Goal: Information Seeking & Learning: Check status

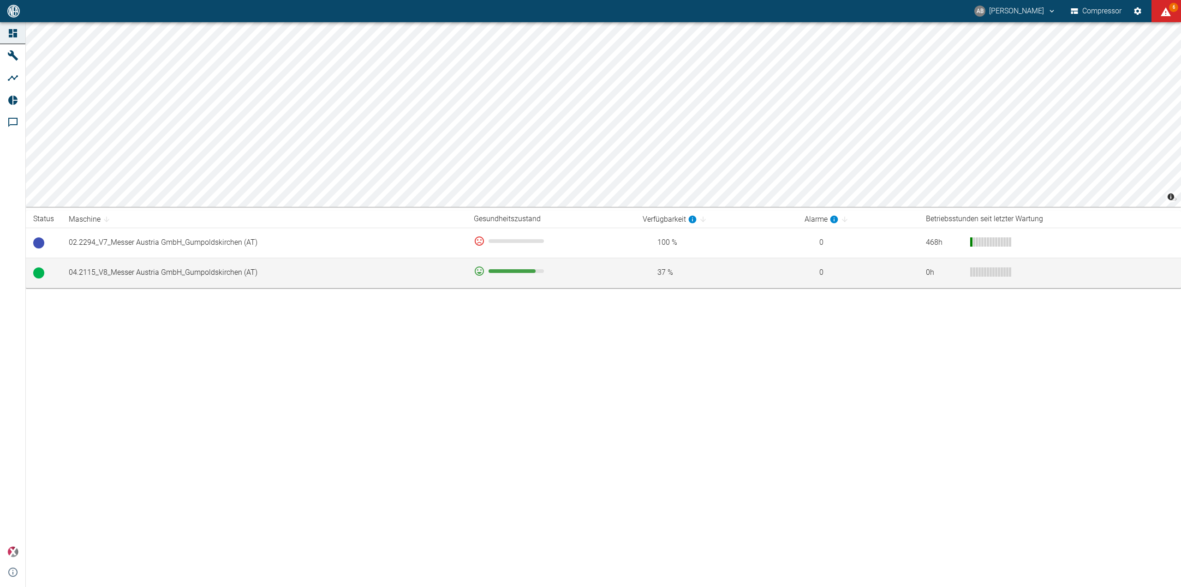
click at [194, 270] on td "04.2115_V8_Messer Austria GmbH_Gumpoldskirchen (AT)" at bounding box center [263, 273] width 405 height 30
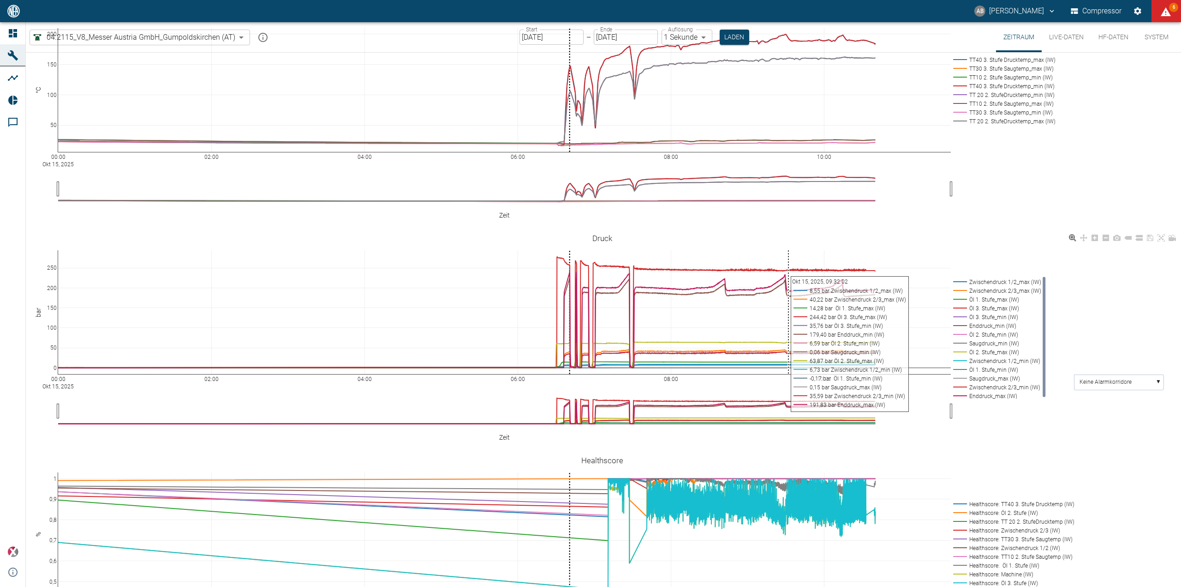
scroll to position [323, 0]
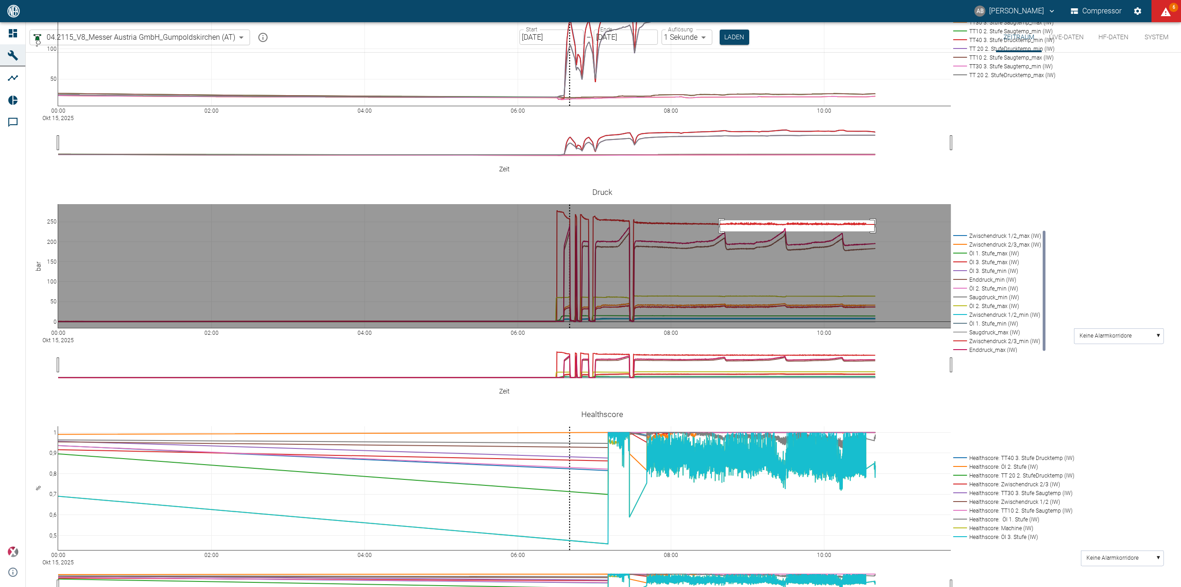
drag, startPoint x: 720, startPoint y: 205, endPoint x: 875, endPoint y: 216, distance: 154.5
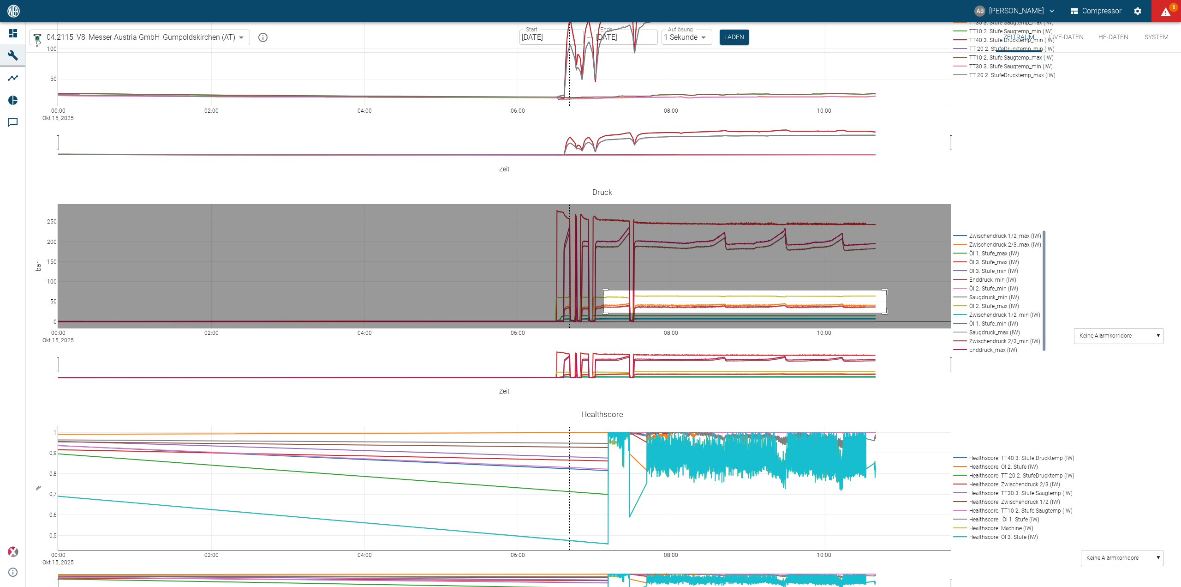
drag, startPoint x: 604, startPoint y: 276, endPoint x: 887, endPoint y: 298, distance: 283.3
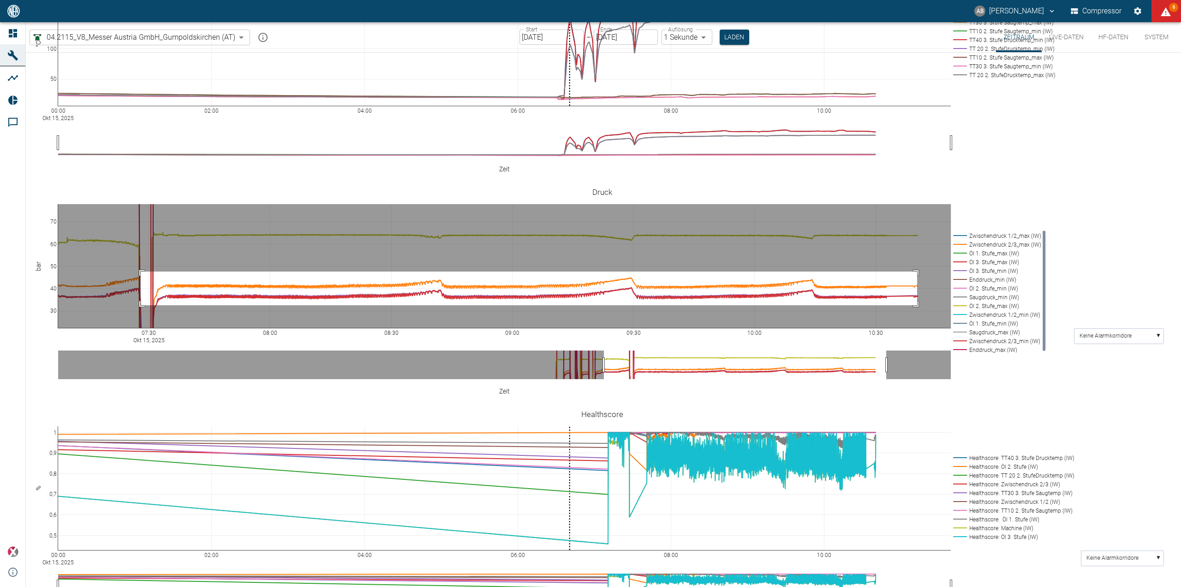
drag, startPoint x: 141, startPoint y: 257, endPoint x: 917, endPoint y: 290, distance: 777.4
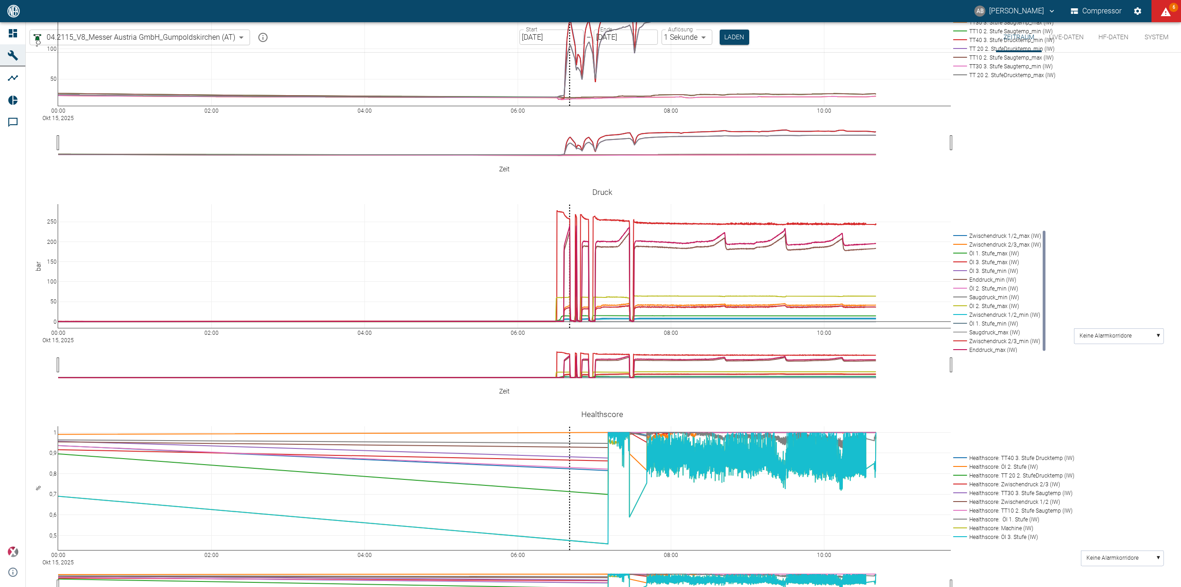
click at [222, 38] on body "AB Andreas Brandstetter Compressor 6 Dashboard Maschinen Analysen Reports Komme…" at bounding box center [590, 293] width 1181 height 587
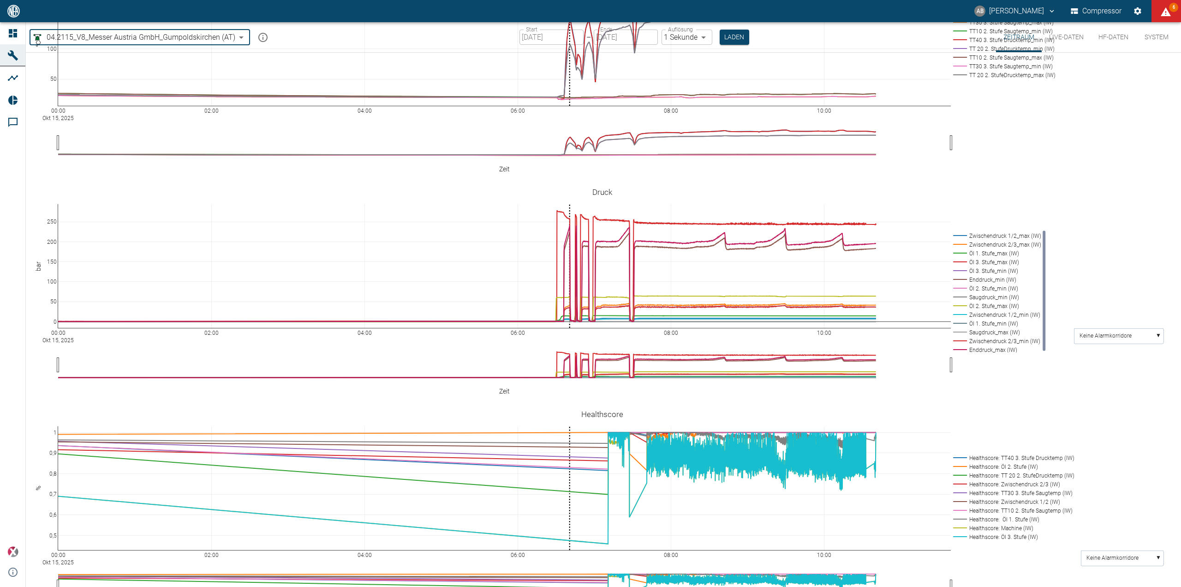
type input "52381507-e89c-473a-84ef-8e4810c4aa68"
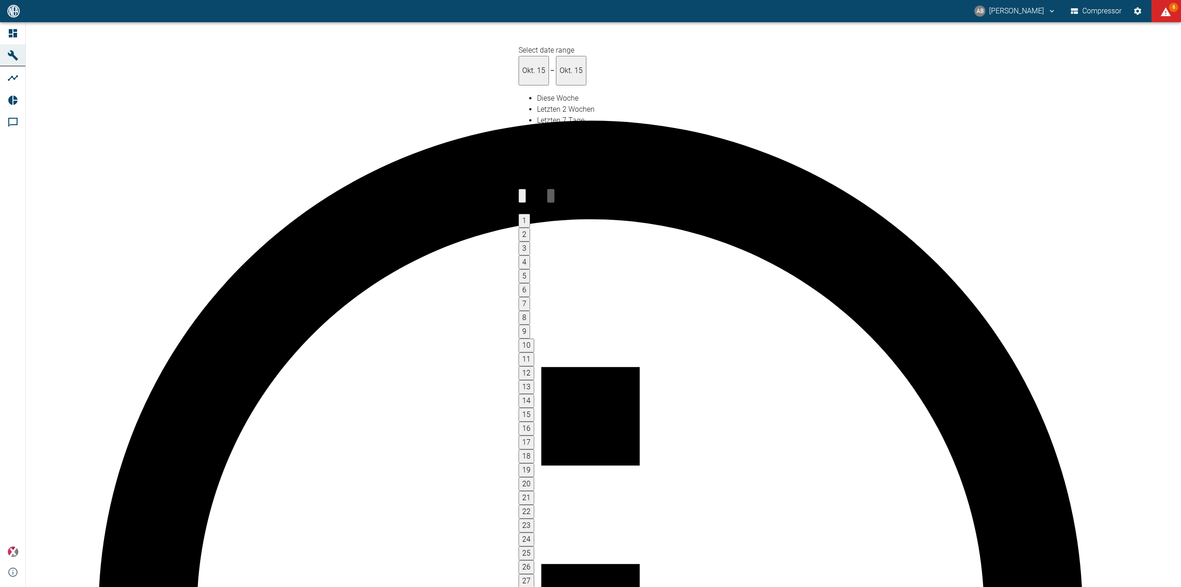
click at [530, 214] on button "1" at bounding box center [525, 221] width 12 height 14
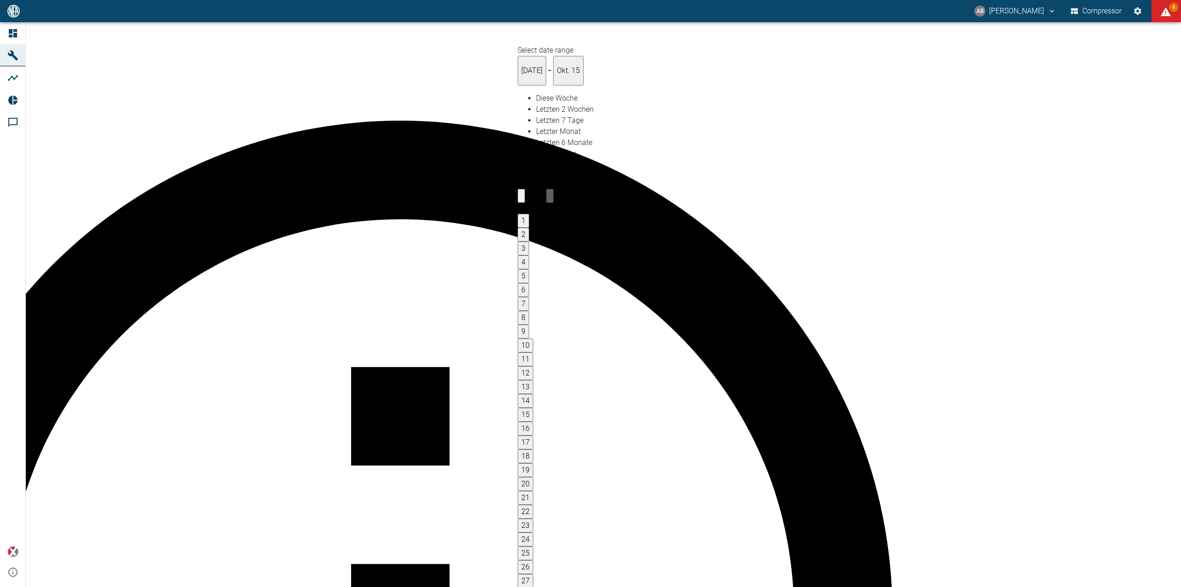
type input "01.09.2025"
type input "10min"
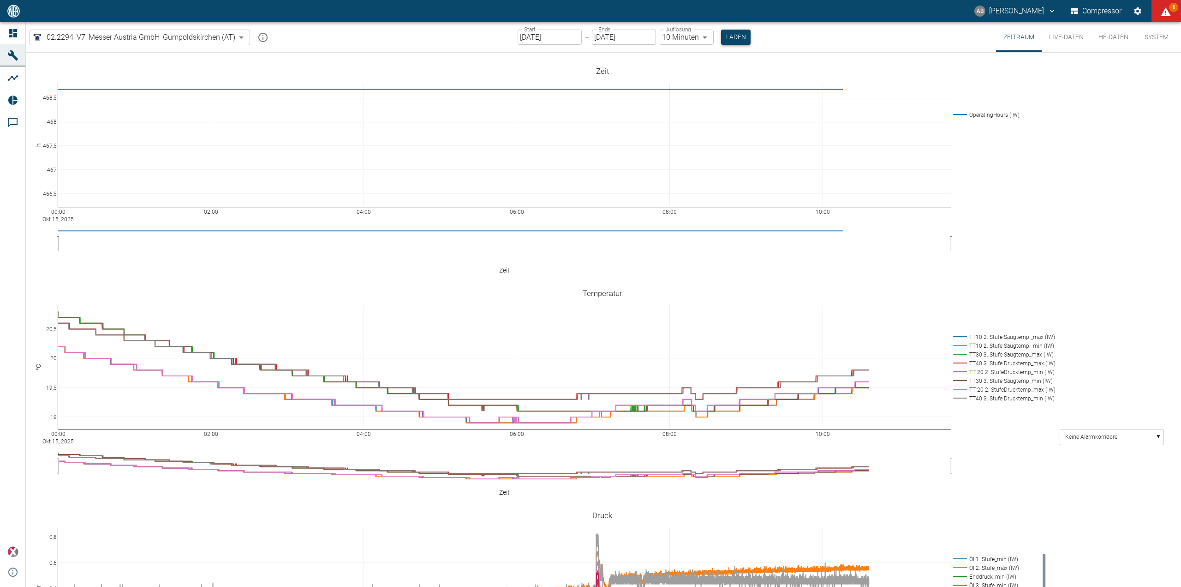
click at [731, 42] on button "Laden" at bounding box center [736, 37] width 30 height 15
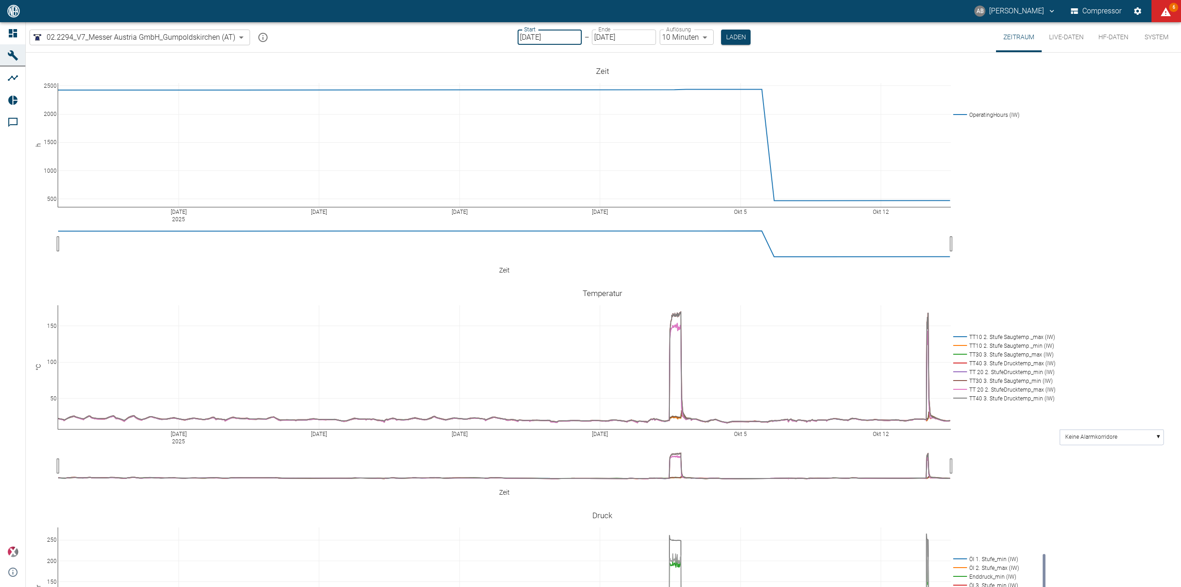
click at [537, 36] on input "01.09.2025" at bounding box center [550, 37] width 64 height 15
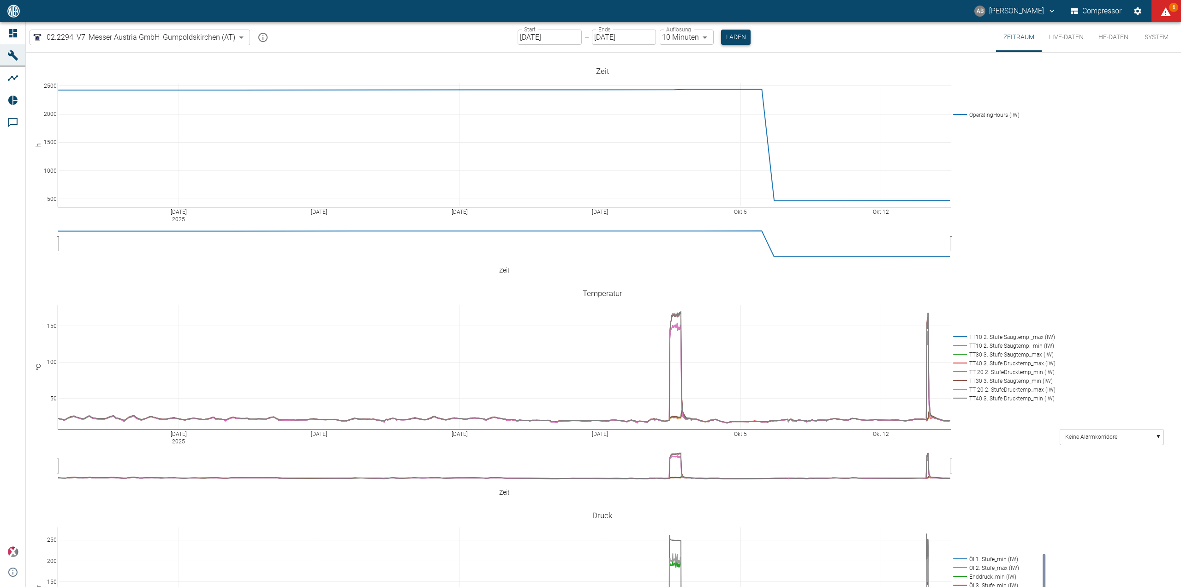
click at [723, 30] on div "Start 07.09.2025 Start – Ende 15.10.2025 Ende Auflösung 10 Minuten 10min Auflös…" at bounding box center [634, 37] width 233 height 30
click at [534, 36] on input "07.09.2025" at bounding box center [550, 37] width 64 height 15
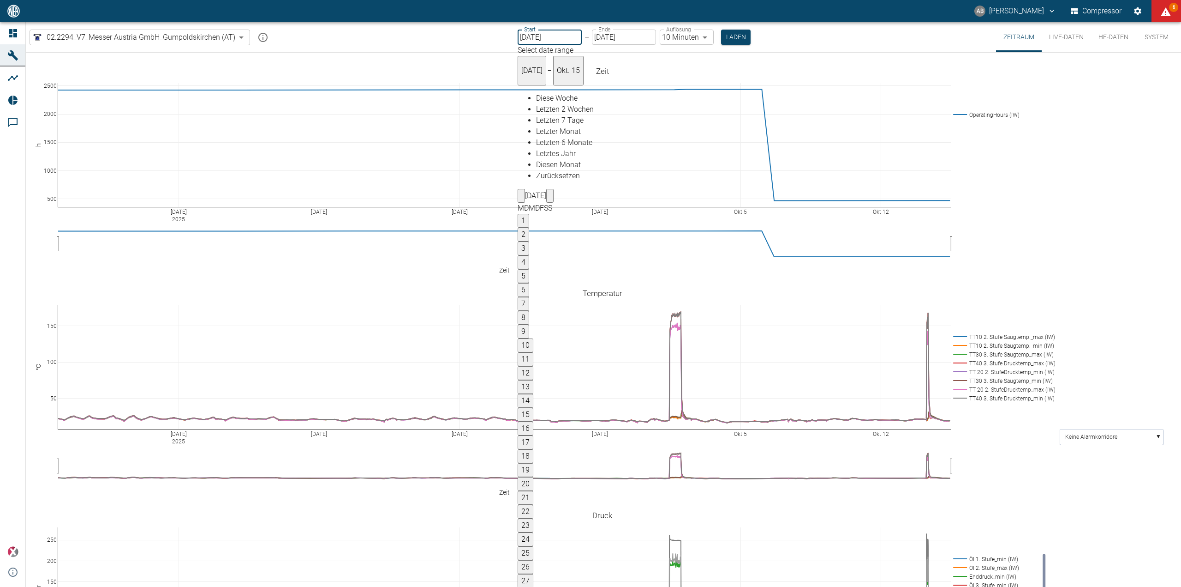
click at [536, 37] on input "07.09.2025" at bounding box center [550, 37] width 64 height 15
click at [525, 189] on button "Previous month" at bounding box center [521, 196] width 7 height 14
click at [529, 228] on button "2" at bounding box center [524, 235] width 12 height 14
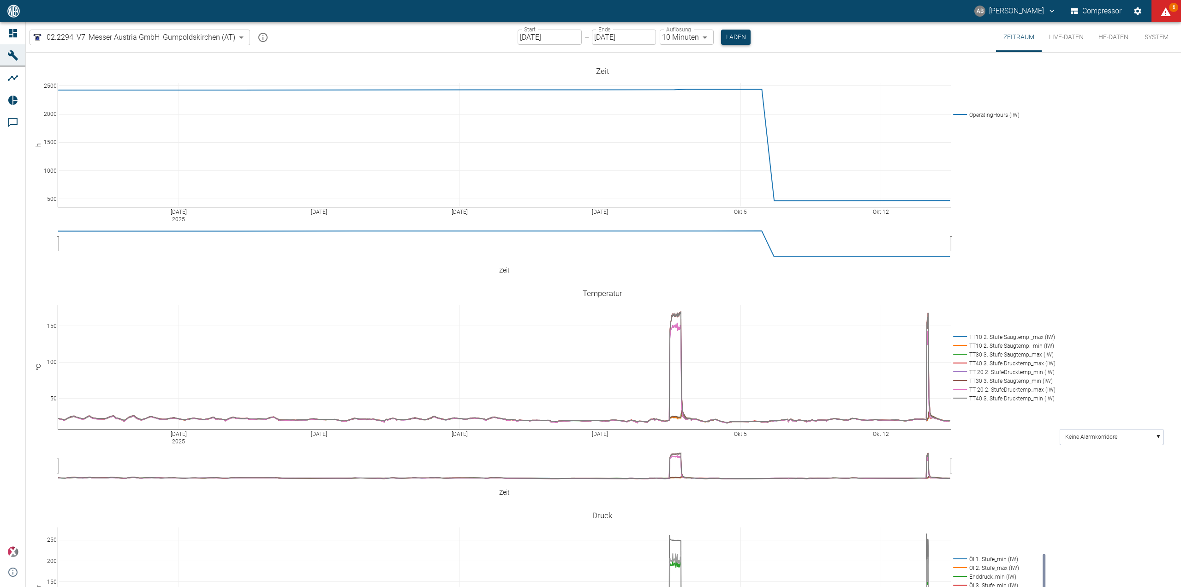
click at [738, 39] on button "Laden" at bounding box center [736, 37] width 30 height 15
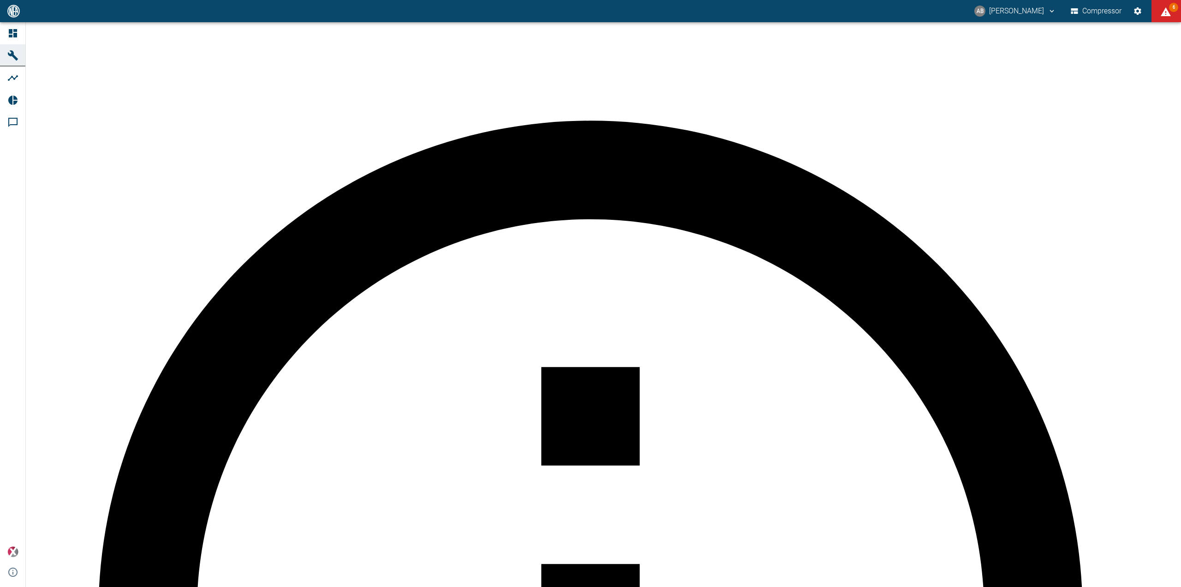
scroll to position [323, 0]
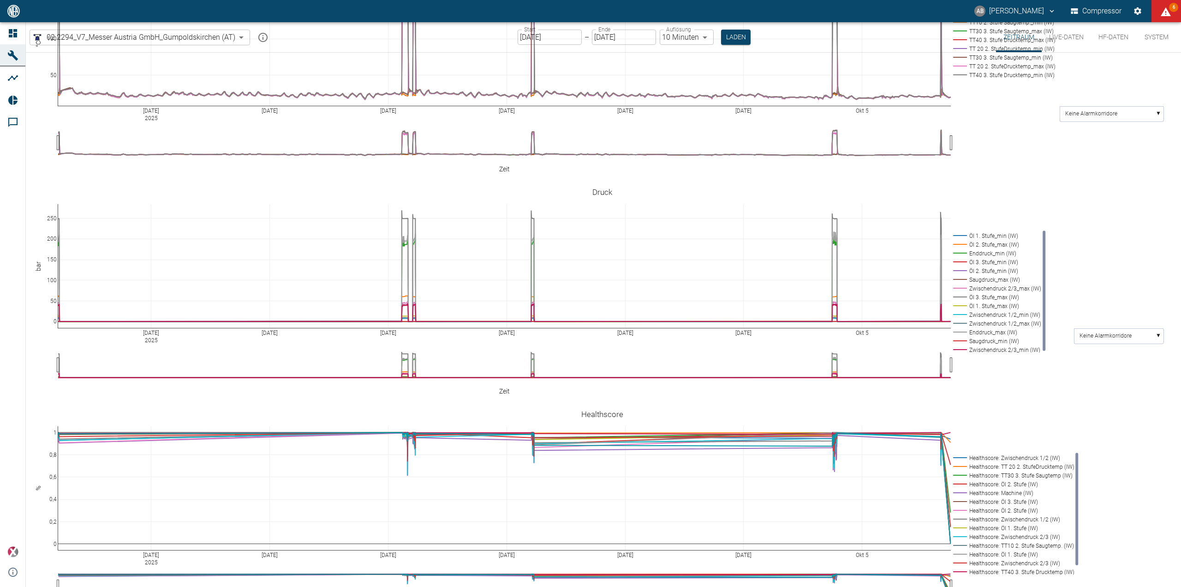
click at [530, 36] on input "02.07.2025" at bounding box center [550, 37] width 64 height 15
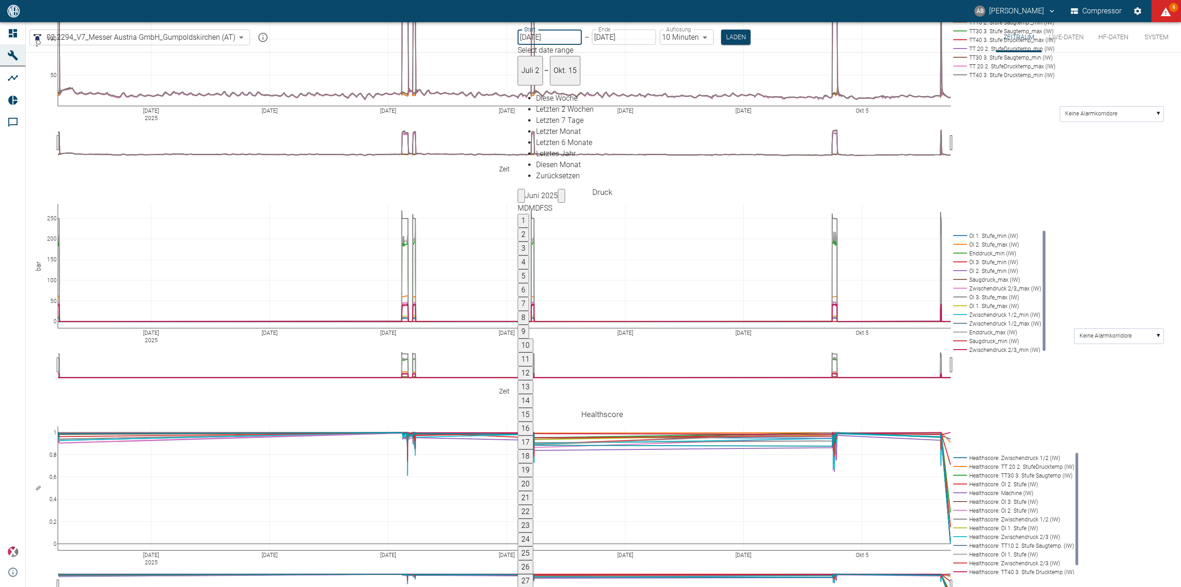
type input "11.08.2025"
click at [533, 352] on button "11" at bounding box center [526, 359] width 16 height 14
type input "11.08.2025"
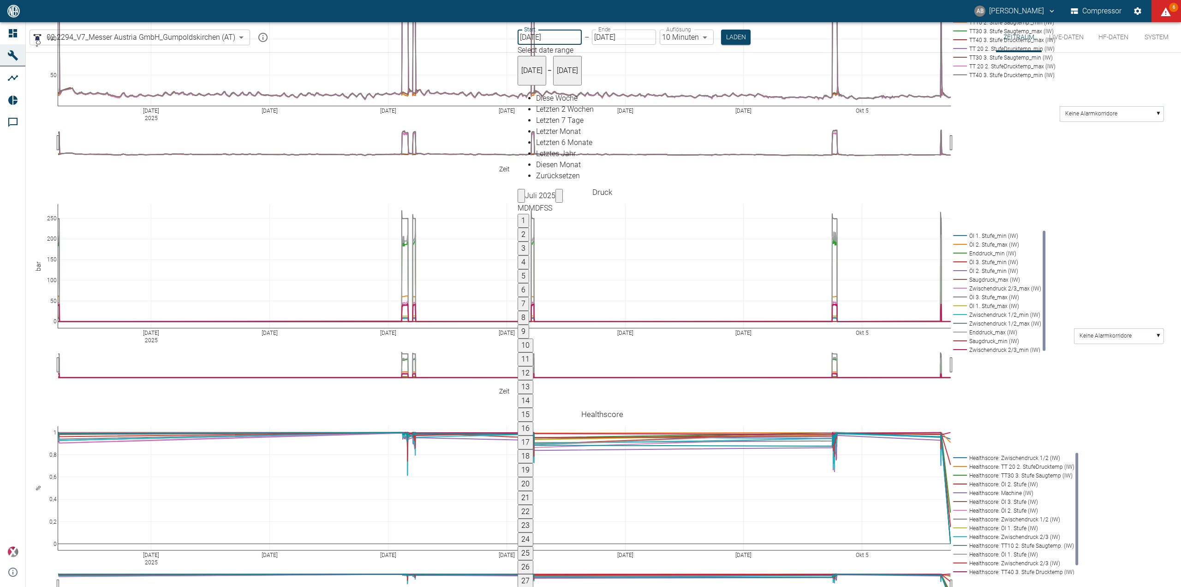
type input "1sec"
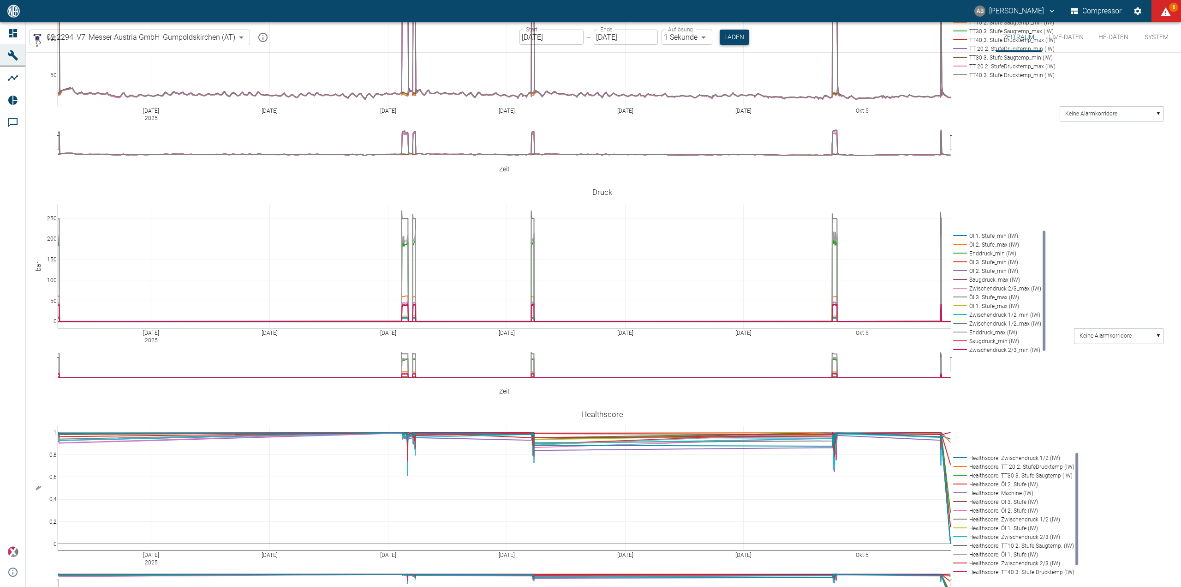
click at [737, 39] on button "Laden" at bounding box center [735, 37] width 30 height 15
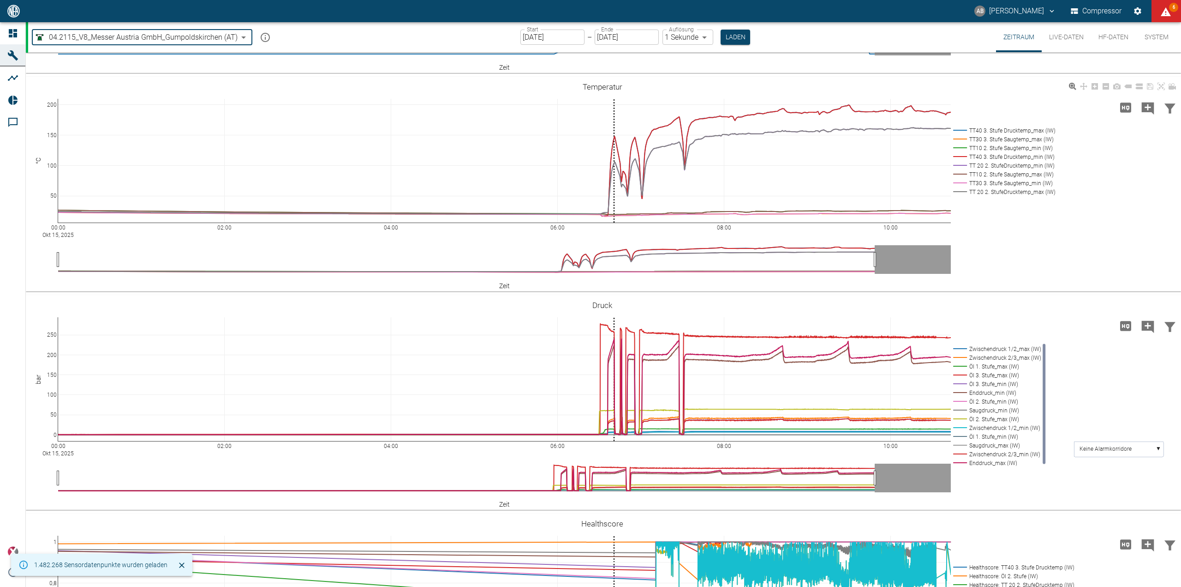
scroll to position [235, 0]
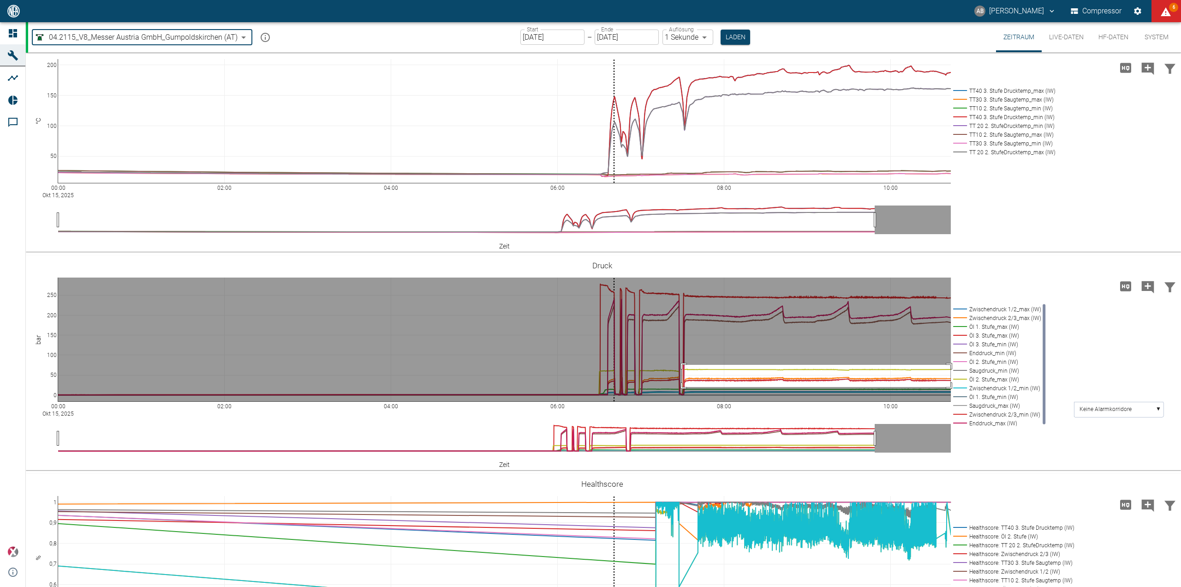
drag, startPoint x: 683, startPoint y: 365, endPoint x: 951, endPoint y: 387, distance: 269.0
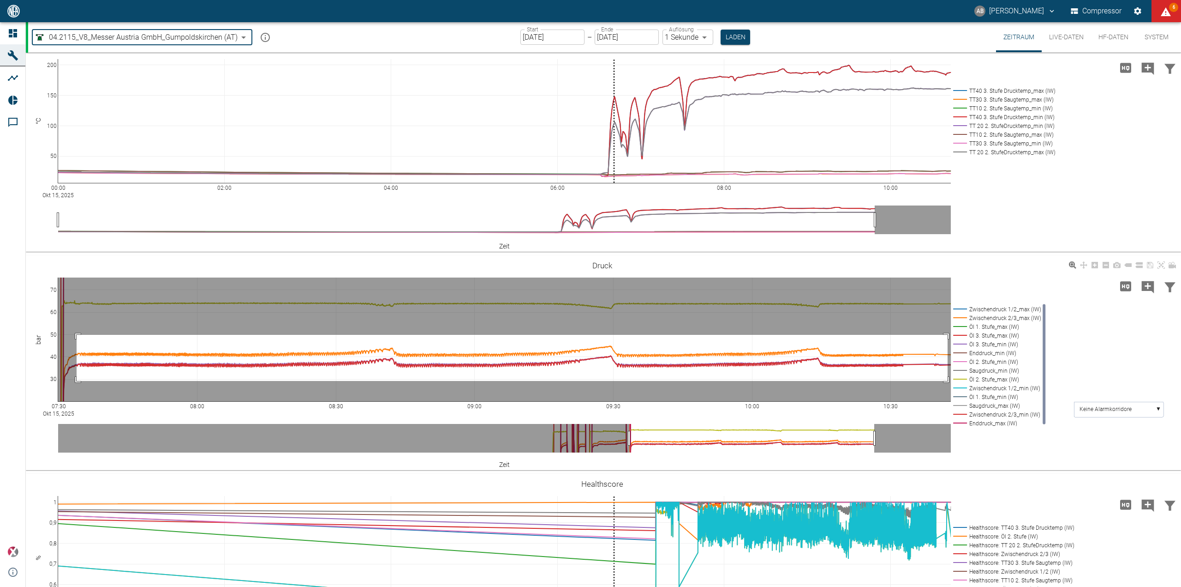
drag, startPoint x: 77, startPoint y: 335, endPoint x: 946, endPoint y: 383, distance: 870.8
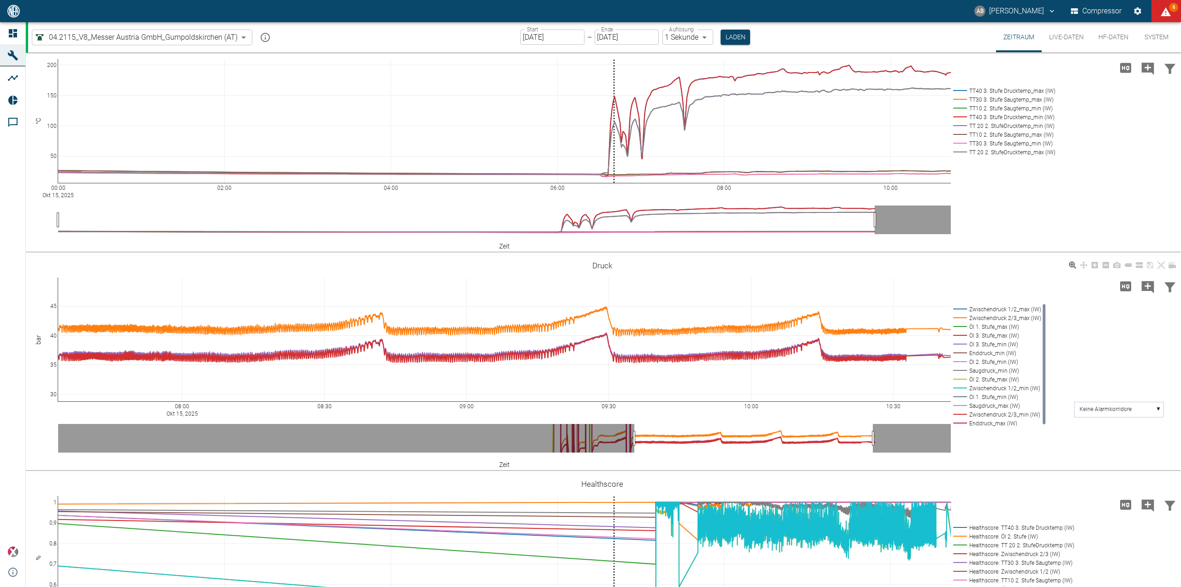
click at [487, 263] on div "08:00 Okt 15, 2025 08:30 09:00 09:30 10:00 10:30 30 35 40 45 Zwischendruck 1/2_…" at bounding box center [602, 363] width 1153 height 208
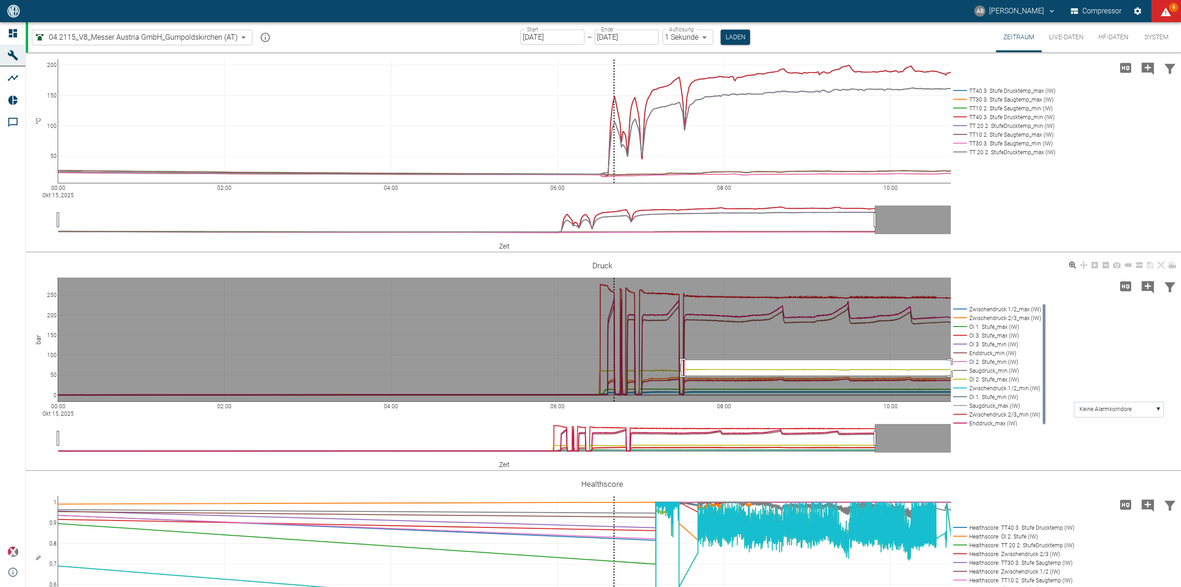
drag, startPoint x: 682, startPoint y: 360, endPoint x: 952, endPoint y: 377, distance: 271.0
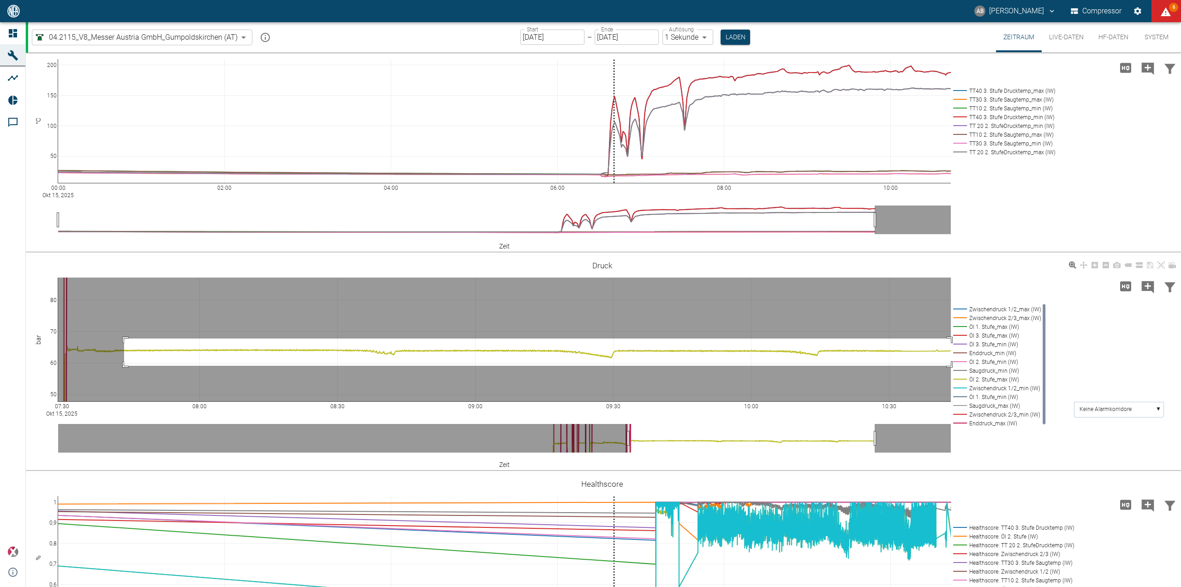
drag, startPoint x: 124, startPoint y: 338, endPoint x: 953, endPoint y: 366, distance: 829.8
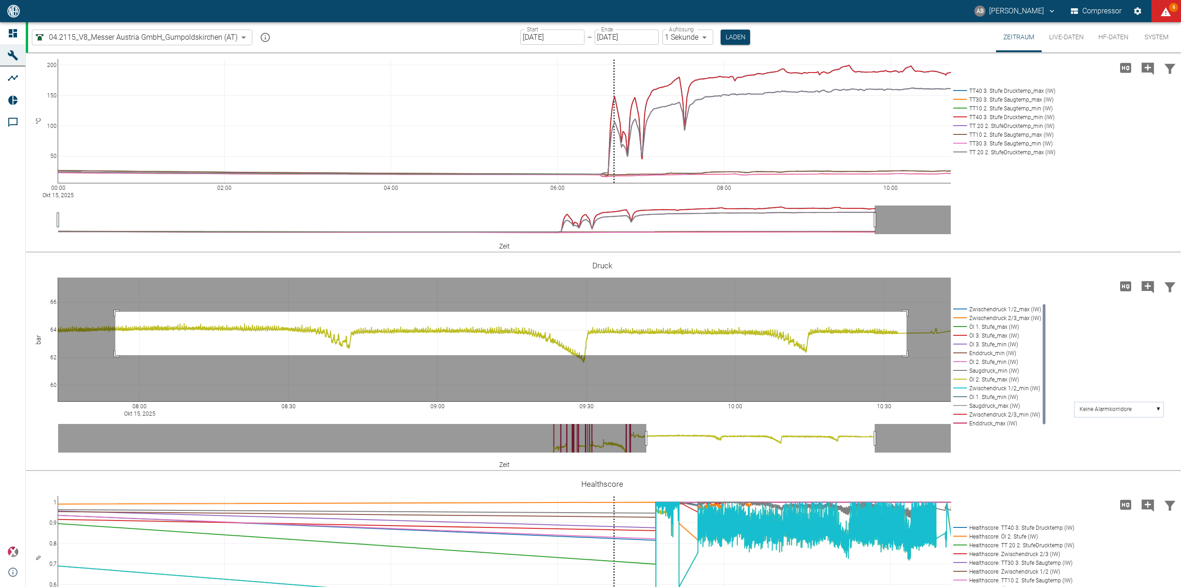
drag, startPoint x: 115, startPoint y: 312, endPoint x: 907, endPoint y: 355, distance: 792.7
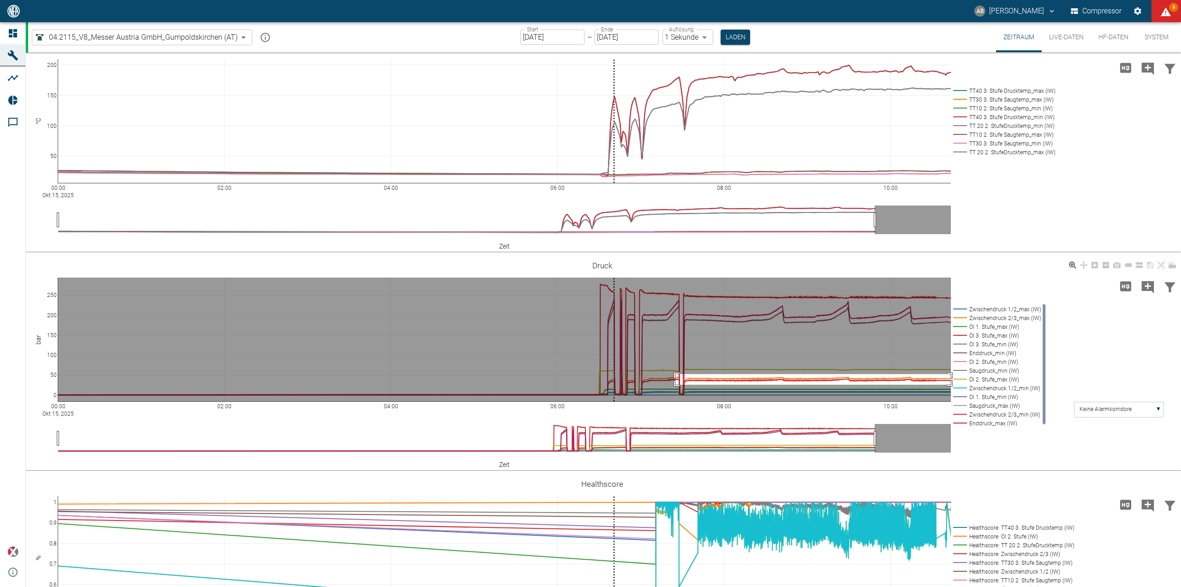
drag, startPoint x: 676, startPoint y: 374, endPoint x: 951, endPoint y: 385, distance: 275.7
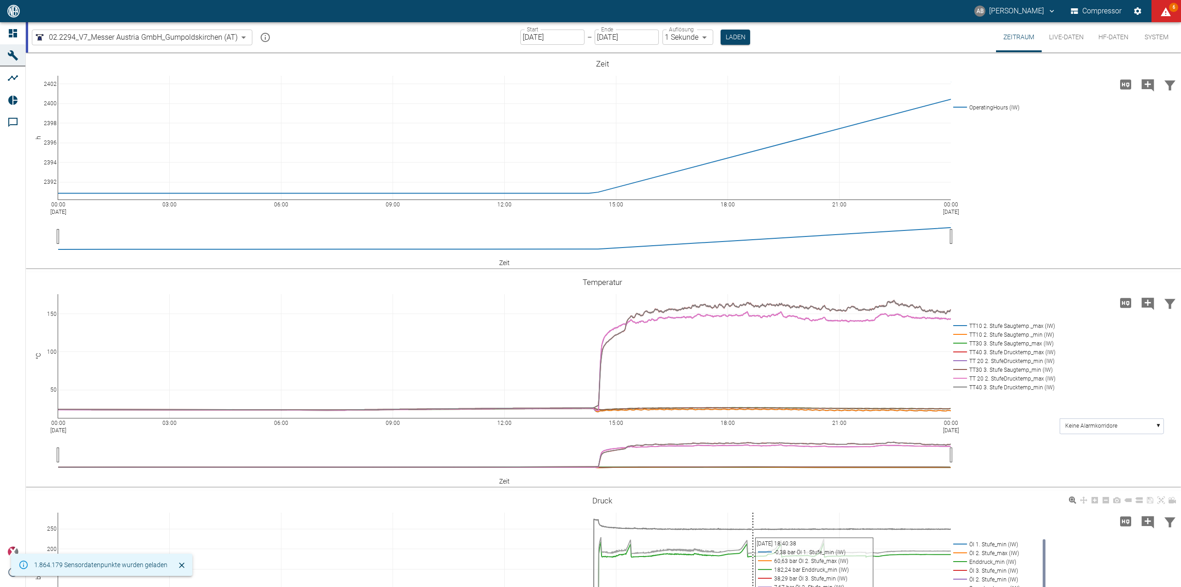
scroll to position [277, 0]
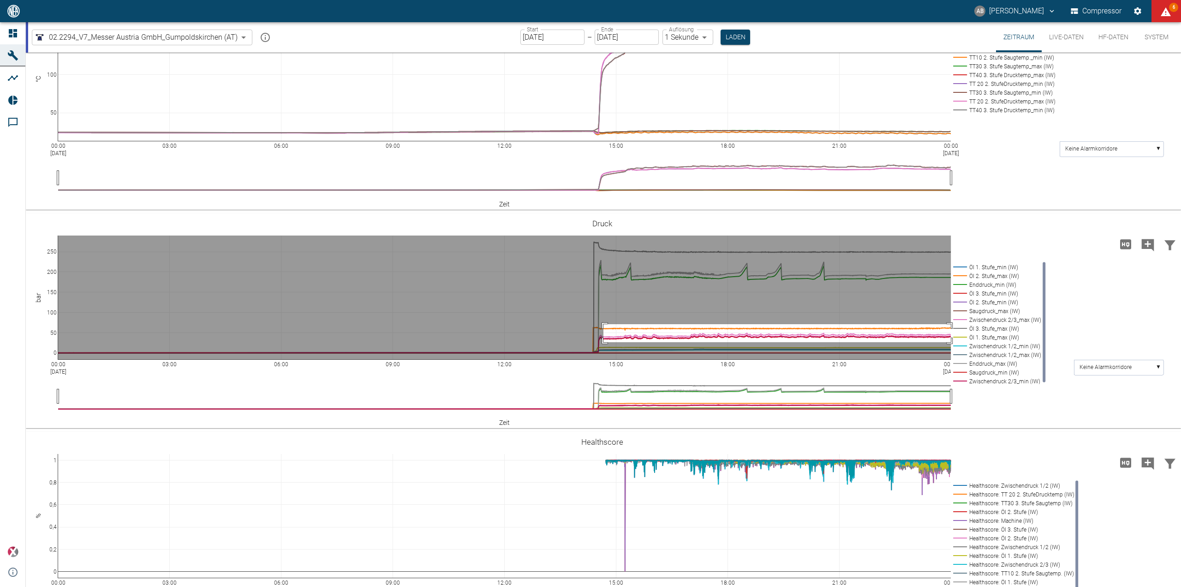
drag, startPoint x: 604, startPoint y: 324, endPoint x: 952, endPoint y: 342, distance: 348.4
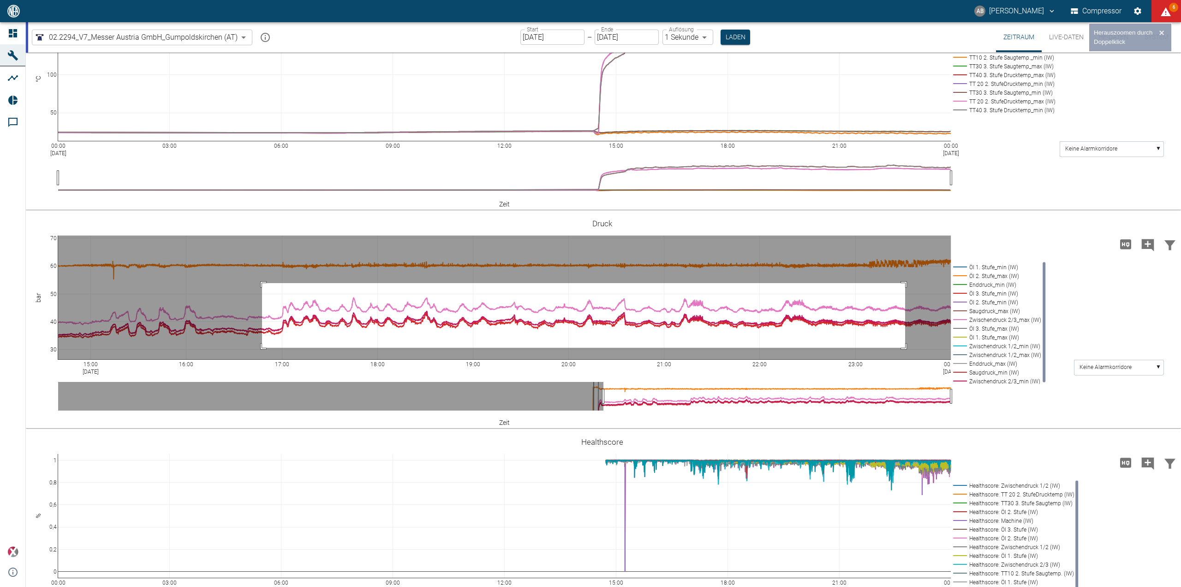
drag, startPoint x: 262, startPoint y: 283, endPoint x: 906, endPoint y: 347, distance: 647.0
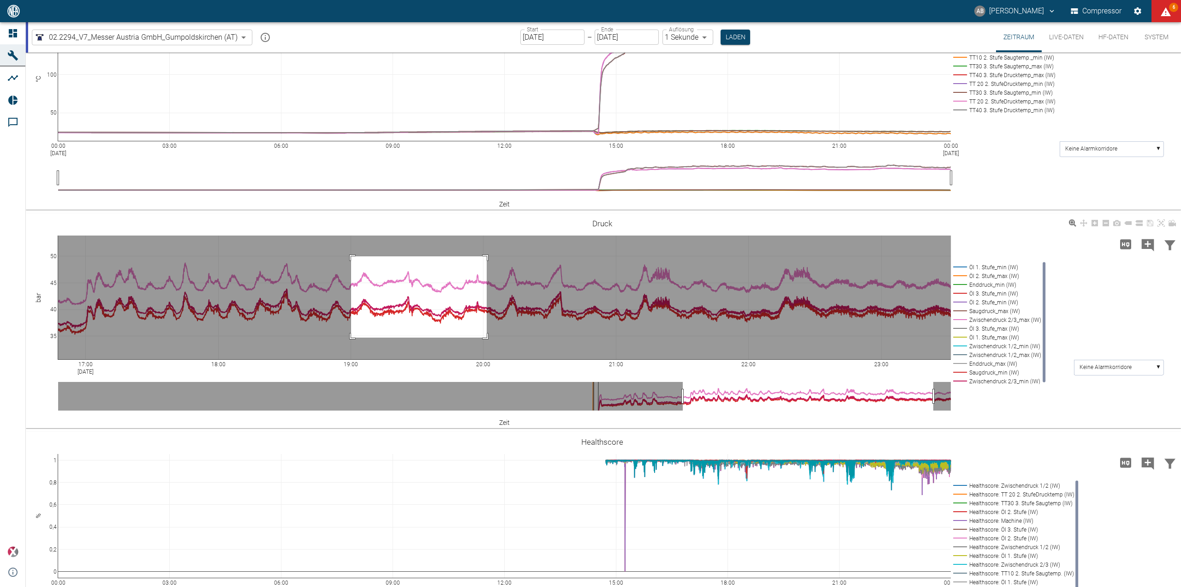
drag, startPoint x: 351, startPoint y: 256, endPoint x: 485, endPoint y: 335, distance: 155.6
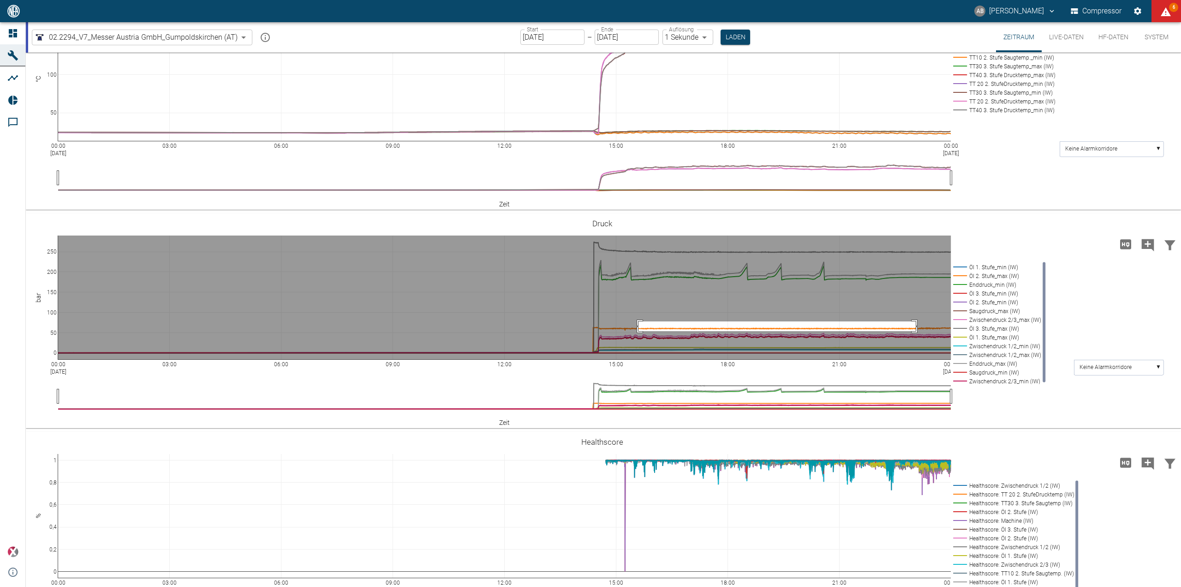
drag, startPoint x: 639, startPoint y: 321, endPoint x: 916, endPoint y: 331, distance: 277.5
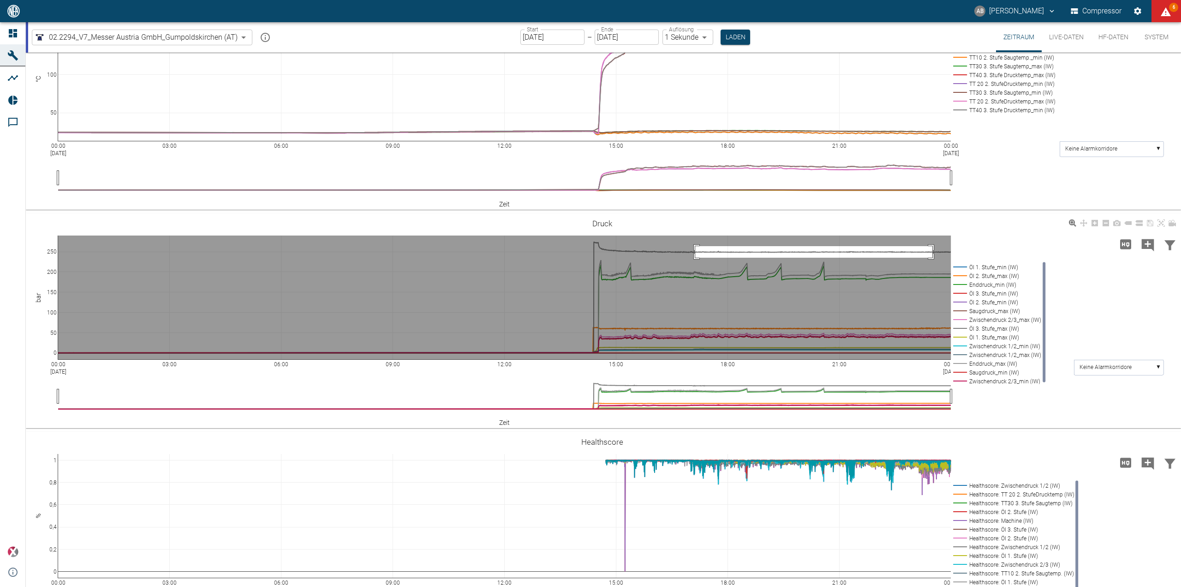
drag, startPoint x: 695, startPoint y: 246, endPoint x: 933, endPoint y: 257, distance: 237.5
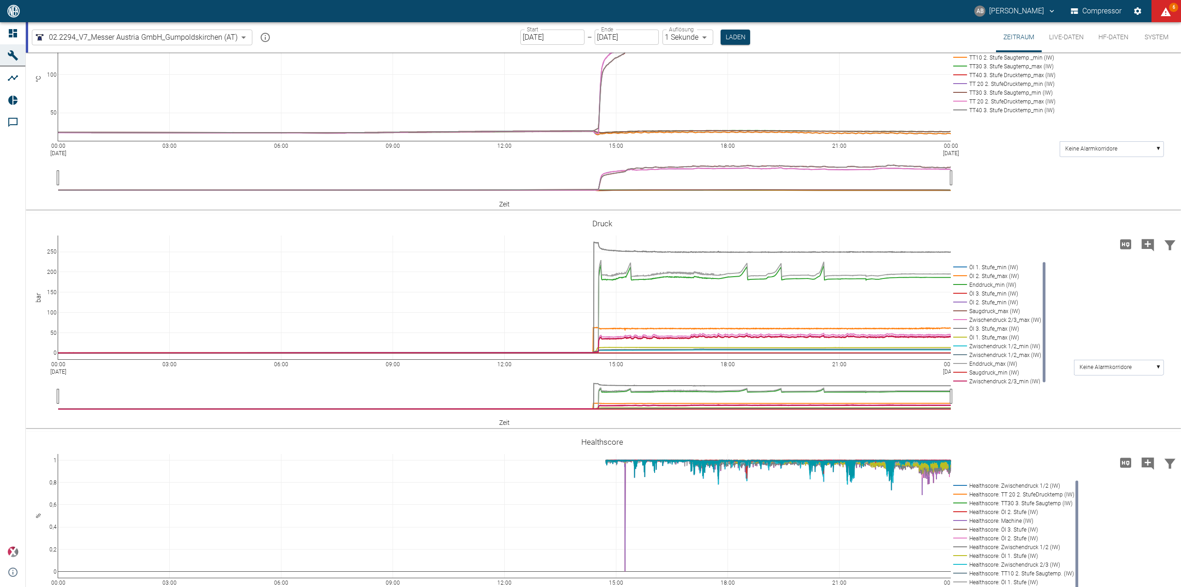
click at [1013, 14] on button "AB Andreas Brandstetter" at bounding box center [1015, 11] width 84 height 17
